Goal: Information Seeking & Learning: Learn about a topic

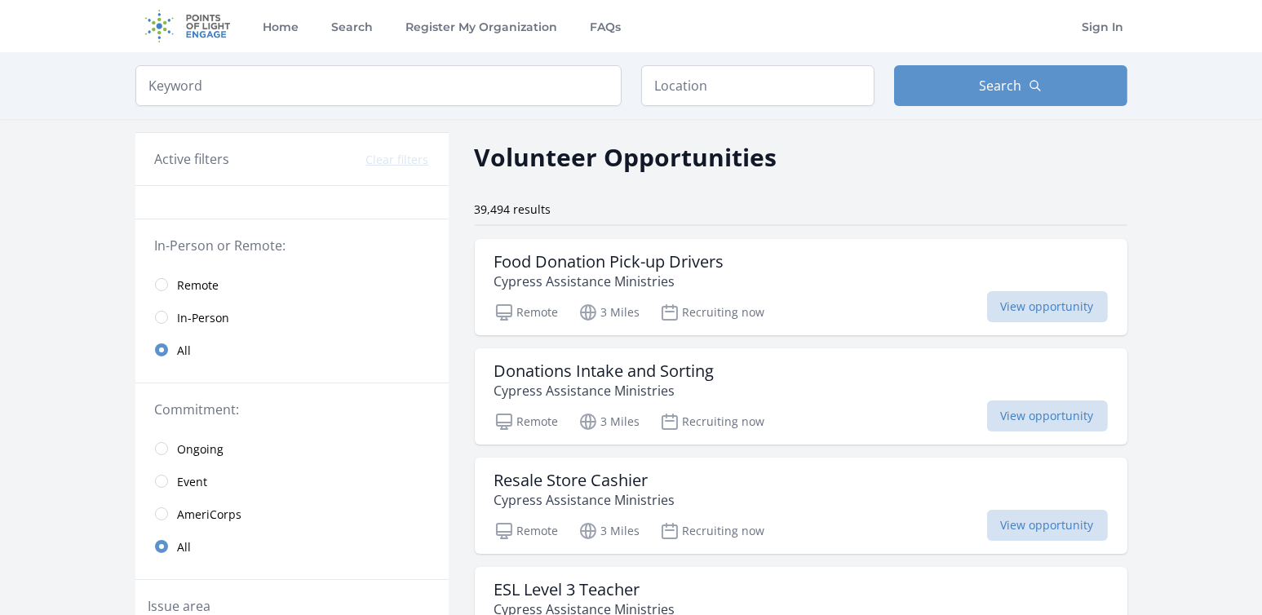
click at [195, 285] on span "Remote" at bounding box center [199, 285] width 42 height 16
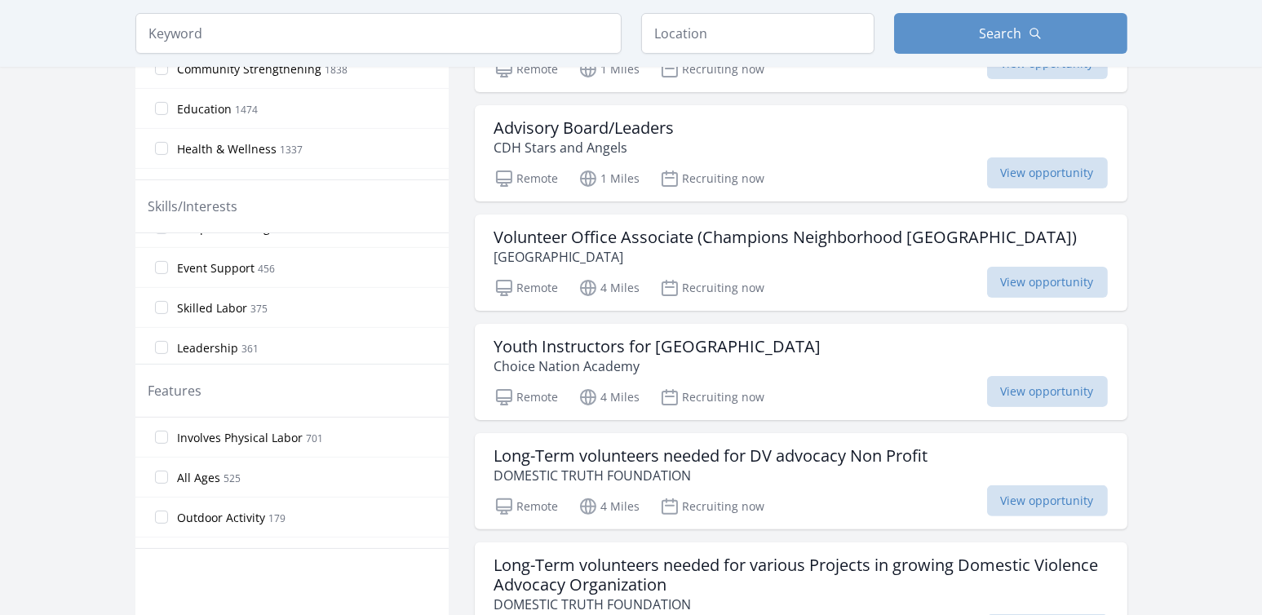
scroll to position [190, 0]
click at [164, 306] on label "Leadership 361" at bounding box center [291, 302] width 313 height 33
click at [164, 306] on input "Leadership 361" at bounding box center [161, 302] width 13 height 13
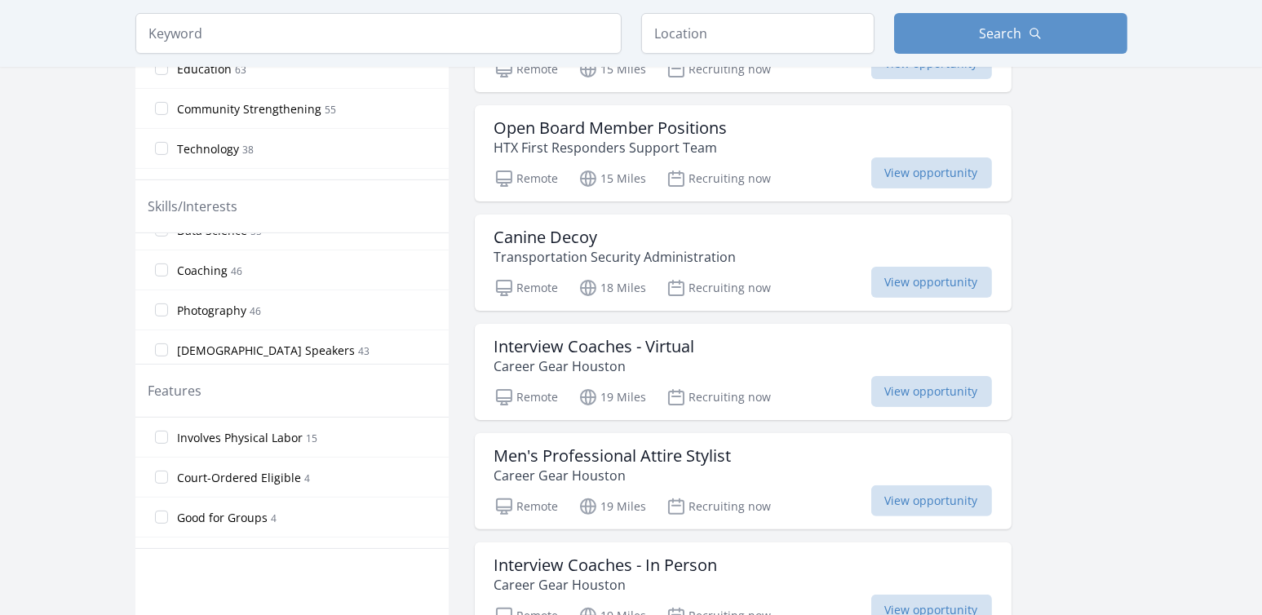
scroll to position [951, 0]
click at [157, 335] on input "Health Professional 71" at bounding box center [161, 341] width 13 height 13
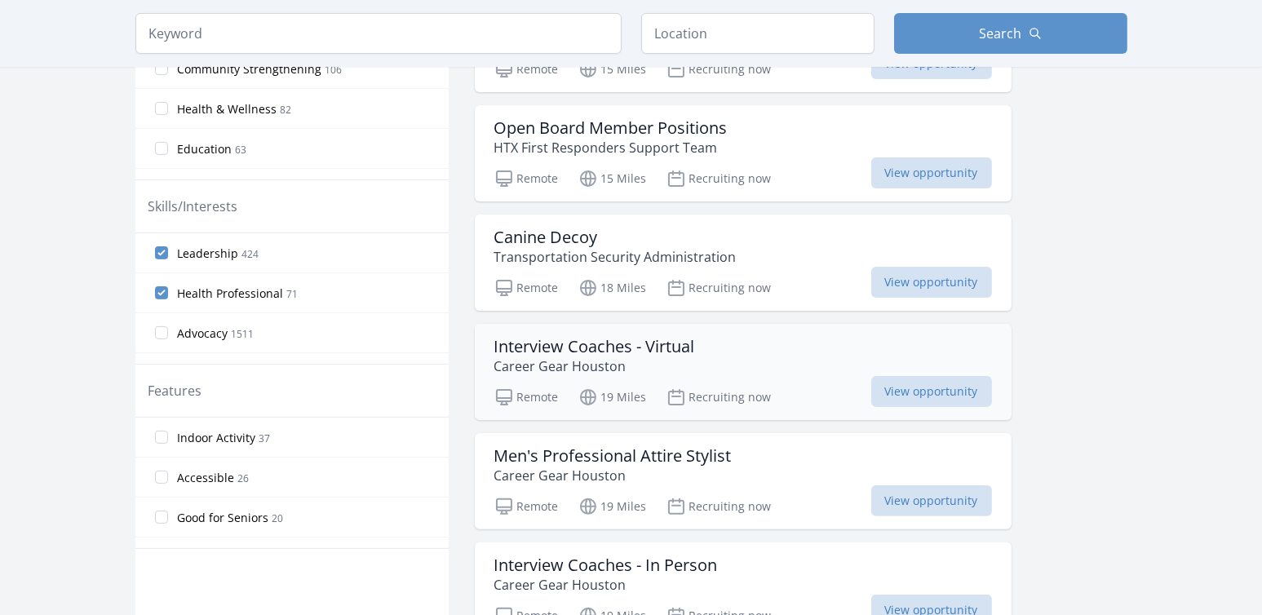
scroll to position [0, 0]
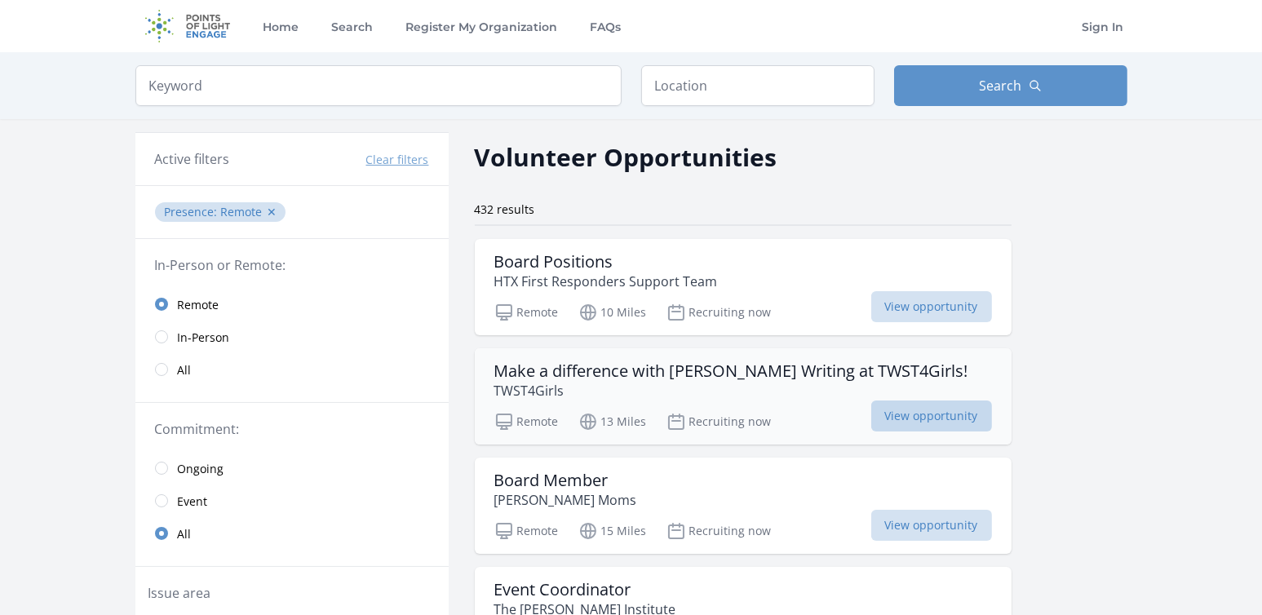
click at [918, 411] on span "View opportunity" at bounding box center [931, 416] width 121 height 31
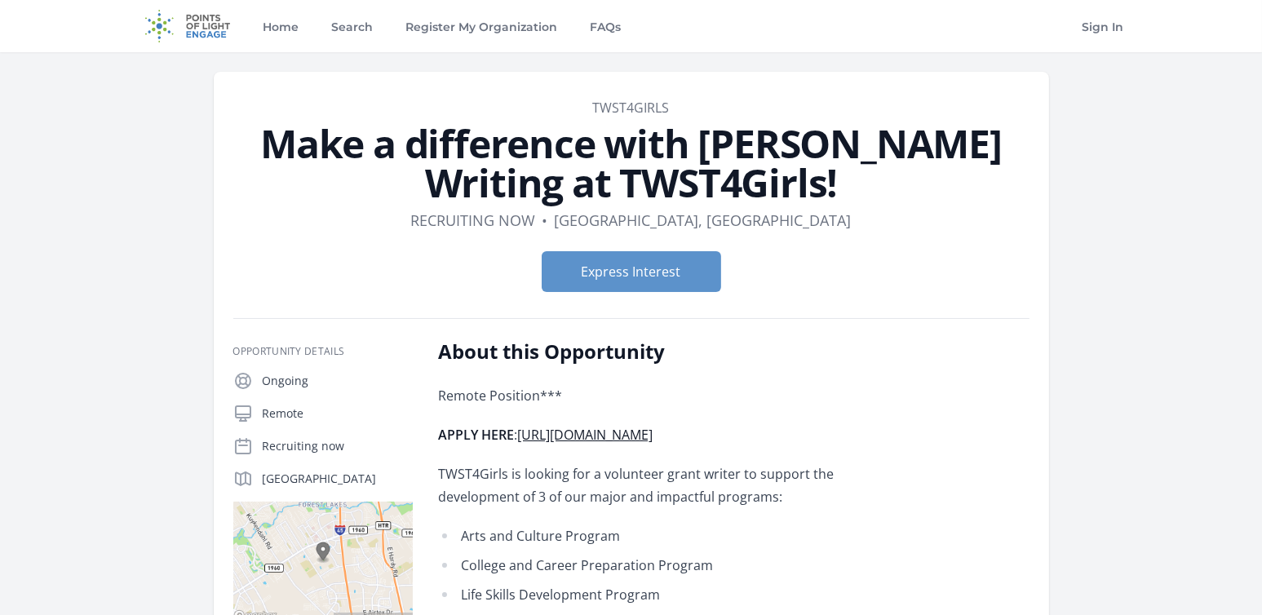
click at [611, 444] on link "https://twst4girlsbywebappsamerica.squarespace.com/volunteertwst" at bounding box center [585, 435] width 135 height 18
